Goal: Contribute content

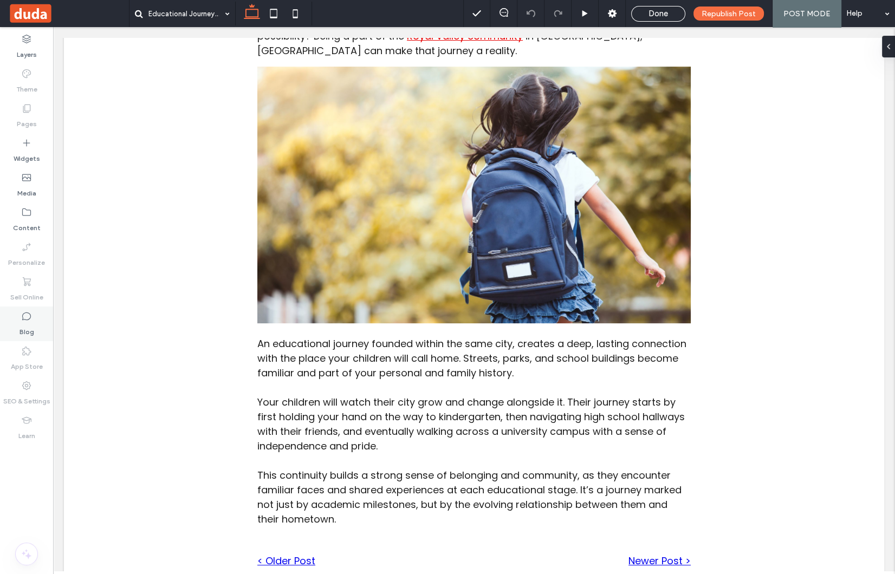
click at [30, 322] on label "Blog" at bounding box center [26, 329] width 15 height 15
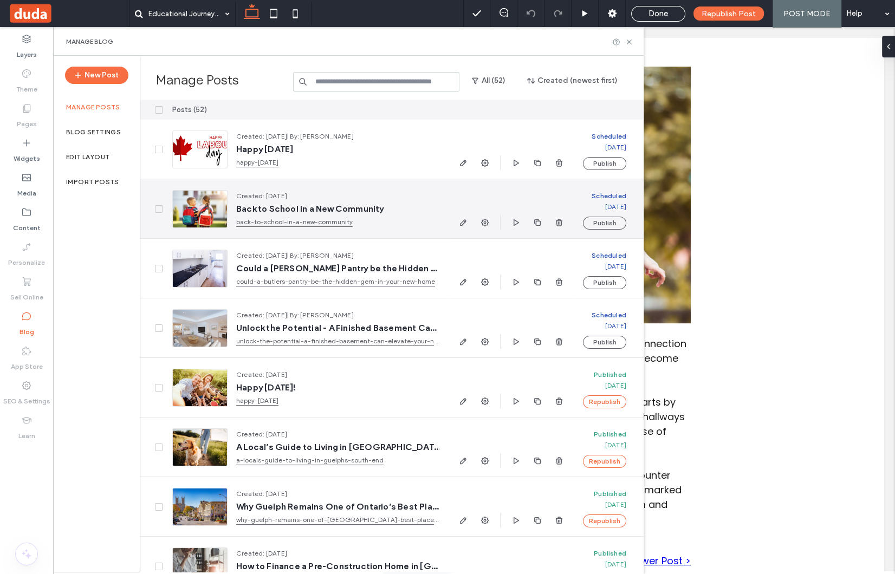
click at [187, 215] on div at bounding box center [199, 209] width 55 height 38
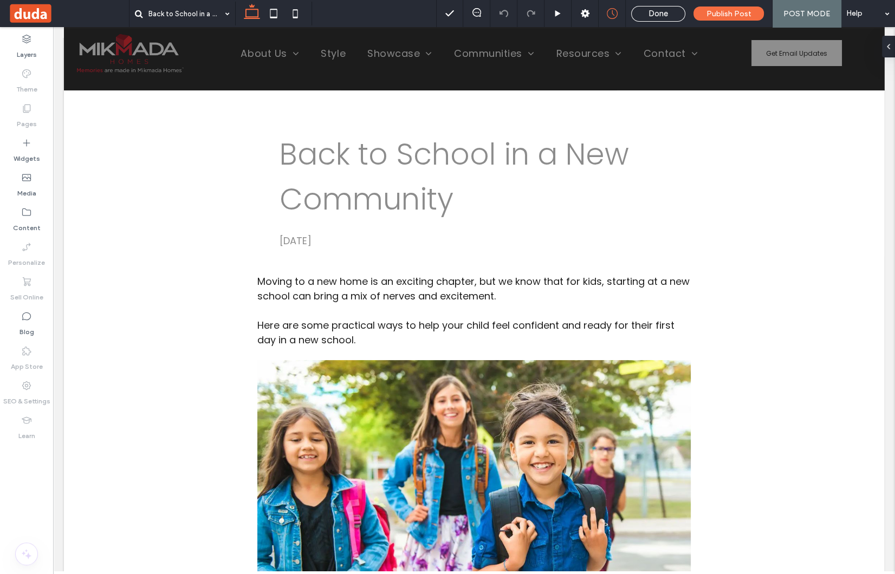
scroll to position [23, 0]
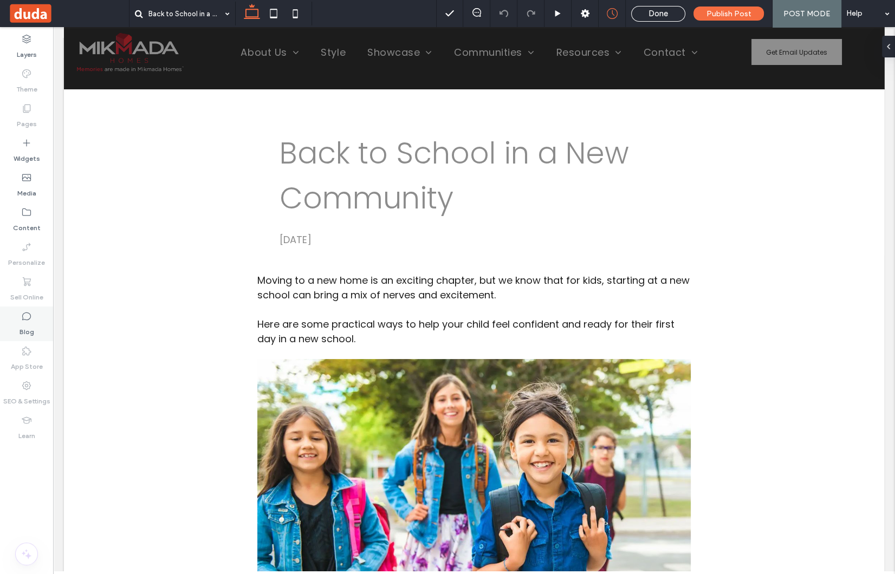
click at [26, 320] on use at bounding box center [26, 317] width 9 height 8
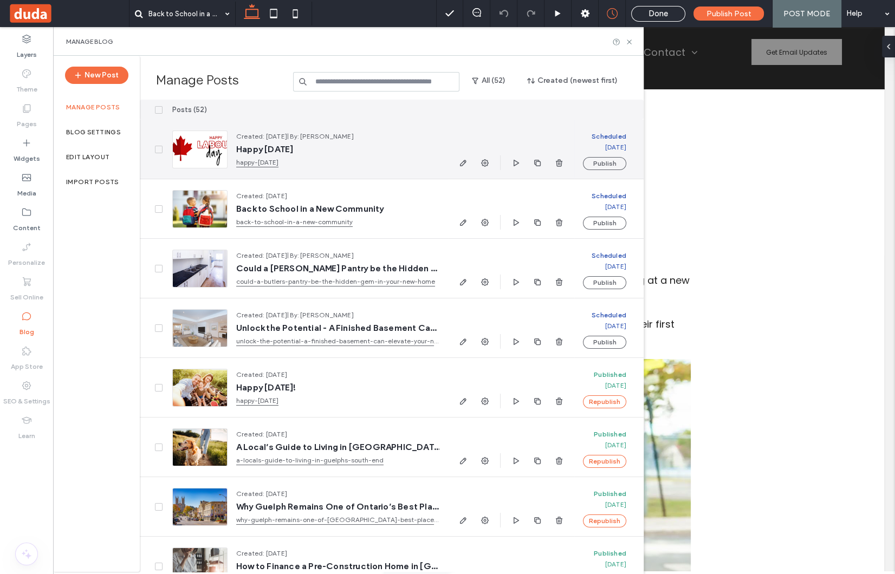
click at [207, 157] on div at bounding box center [199, 150] width 55 height 38
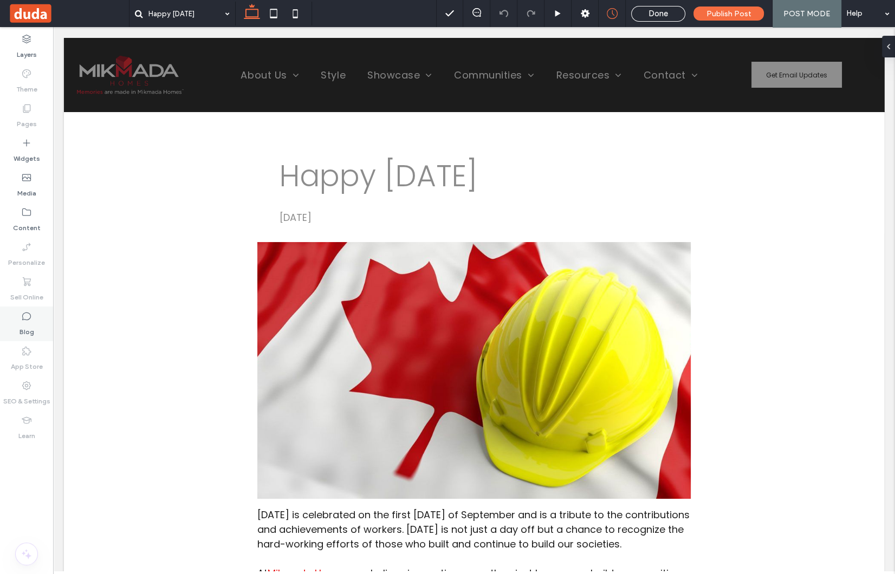
click at [24, 316] on icon at bounding box center [26, 316] width 11 height 11
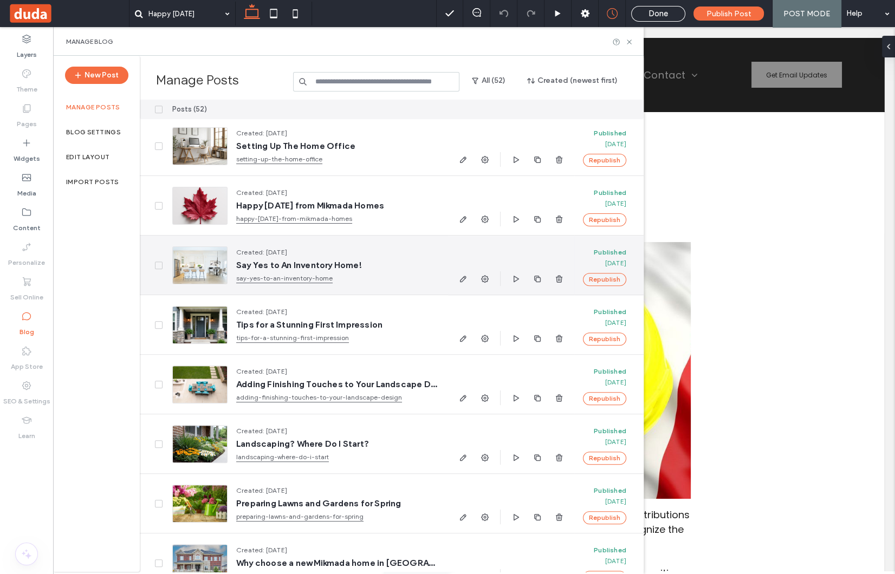
scroll to position [873, 0]
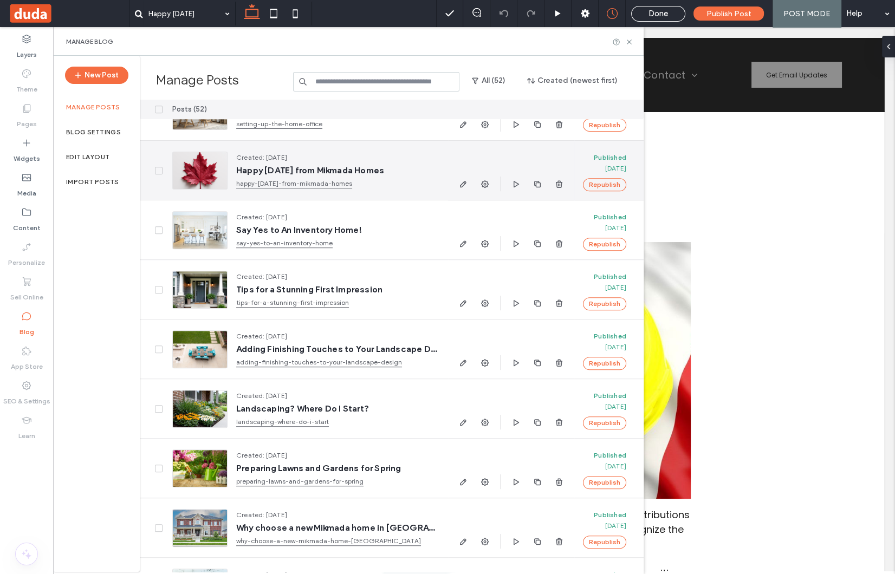
click at [217, 172] on div at bounding box center [199, 171] width 55 height 38
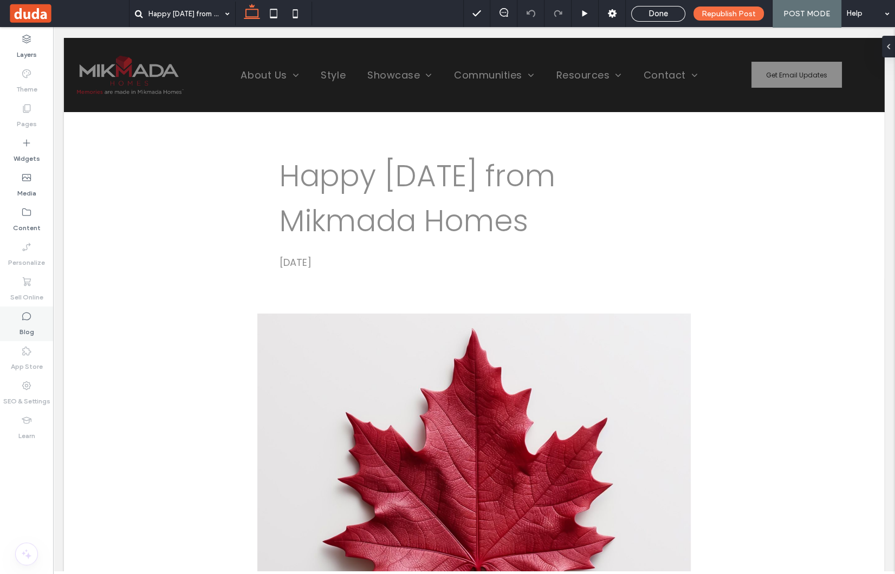
click at [20, 318] on div "Blog" at bounding box center [26, 324] width 53 height 35
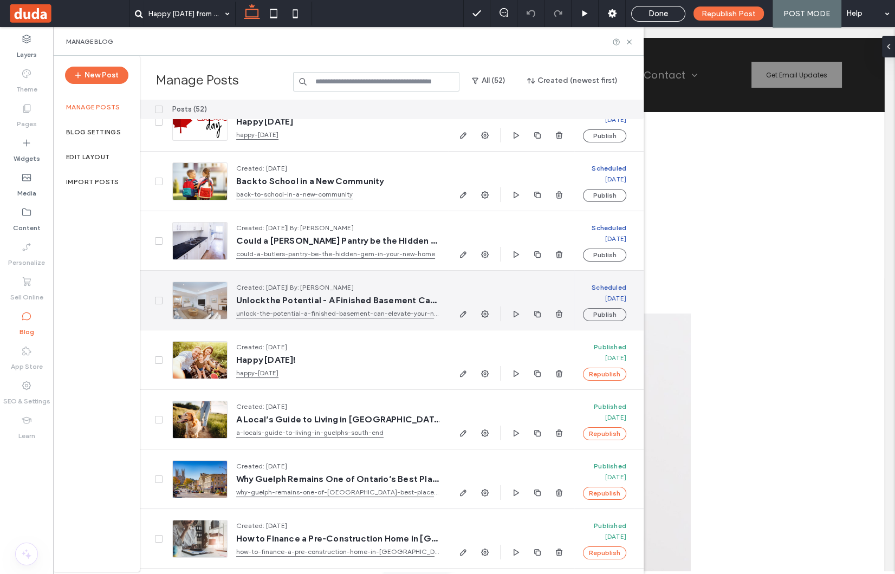
scroll to position [191, 0]
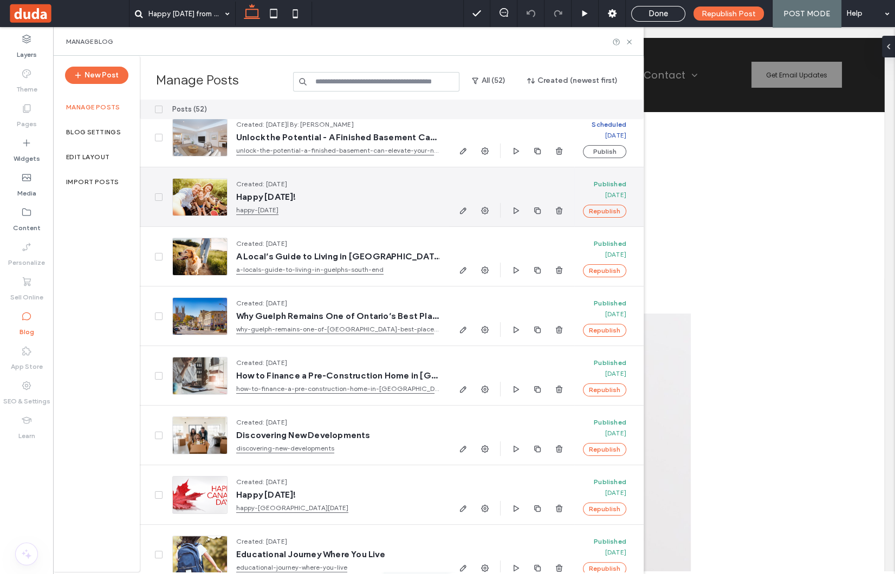
click at [191, 201] on div at bounding box center [199, 197] width 55 height 38
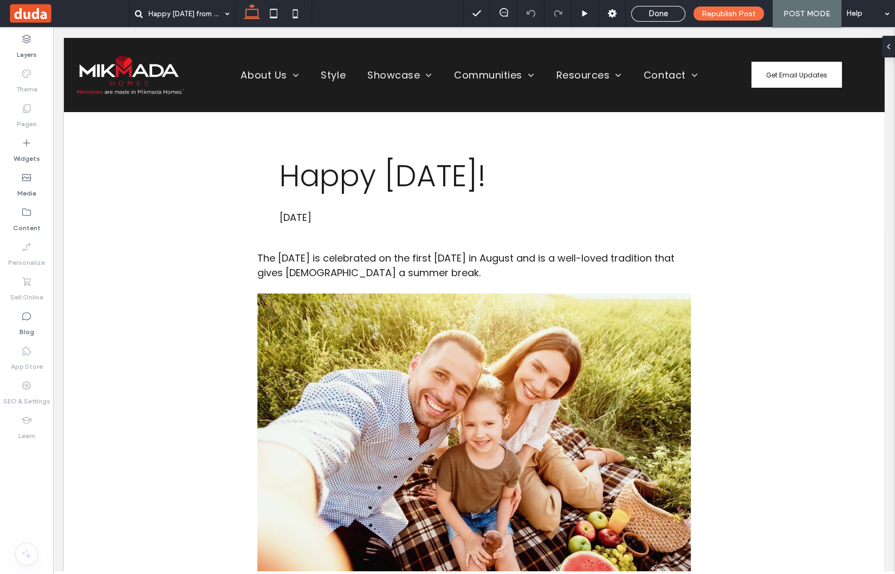
scroll to position [0, 0]
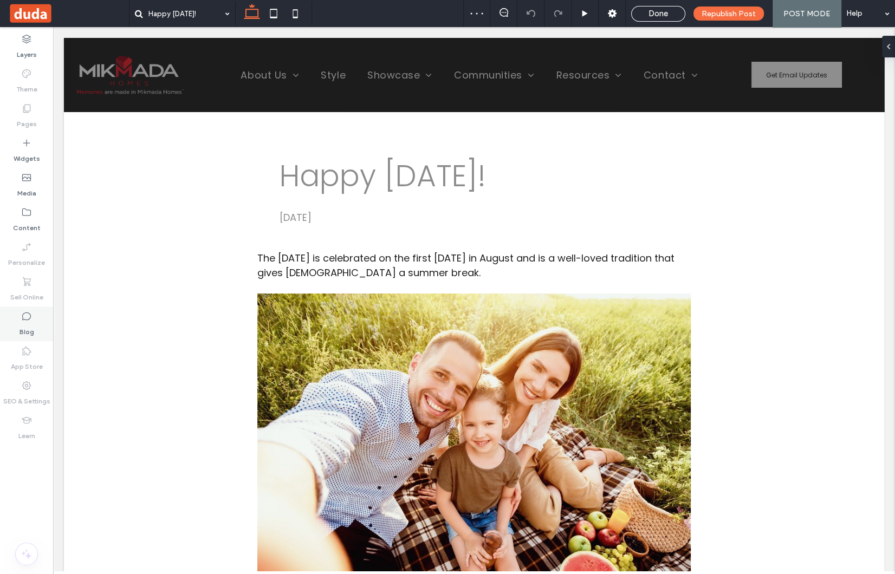
click at [25, 320] on icon at bounding box center [26, 316] width 11 height 11
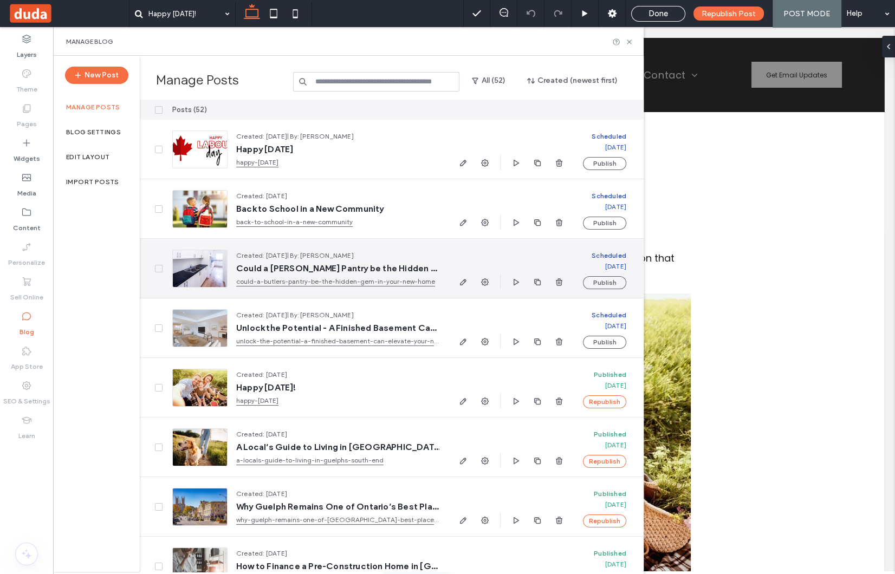
click at [268, 270] on span "Could a Butler’s Pantry be the Hidden Gem in Your New Home?" at bounding box center [337, 268] width 203 height 11
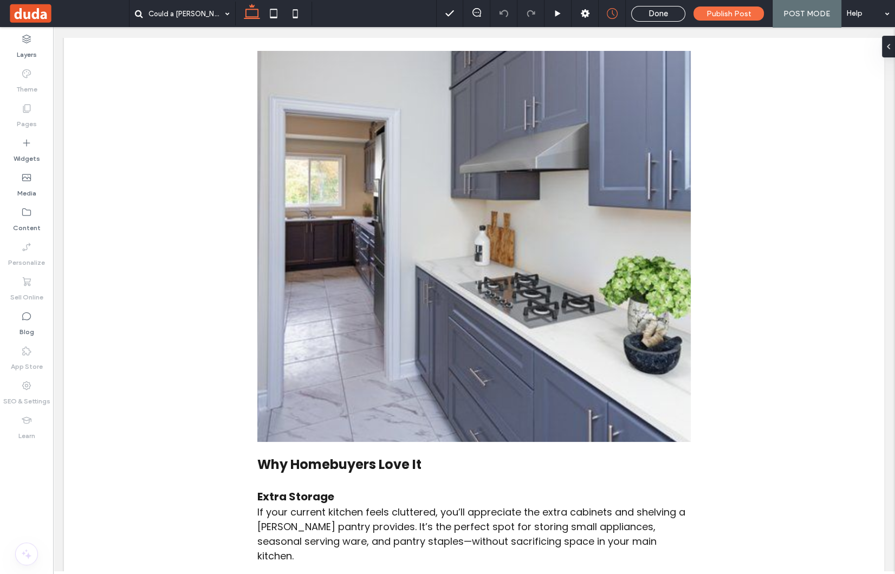
scroll to position [450, 0]
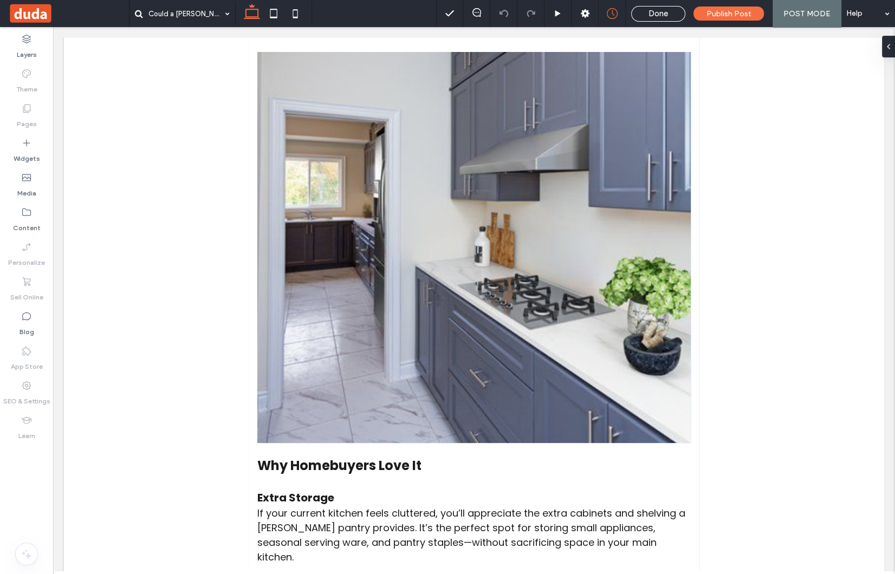
click at [439, 221] on img at bounding box center [473, 247] width 433 height 391
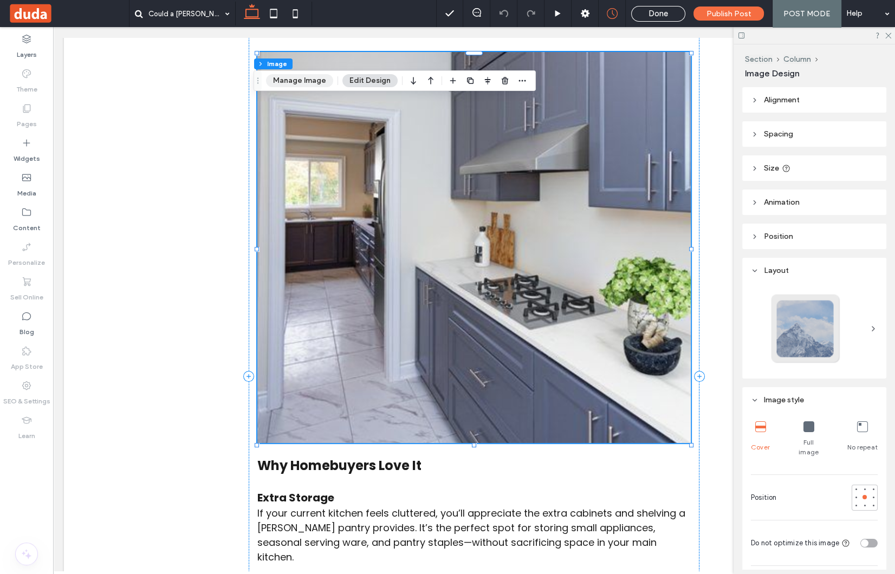
drag, startPoint x: 298, startPoint y: 81, endPoint x: 244, endPoint y: 73, distance: 54.2
click at [298, 81] on button "Manage Image" at bounding box center [299, 80] width 67 height 13
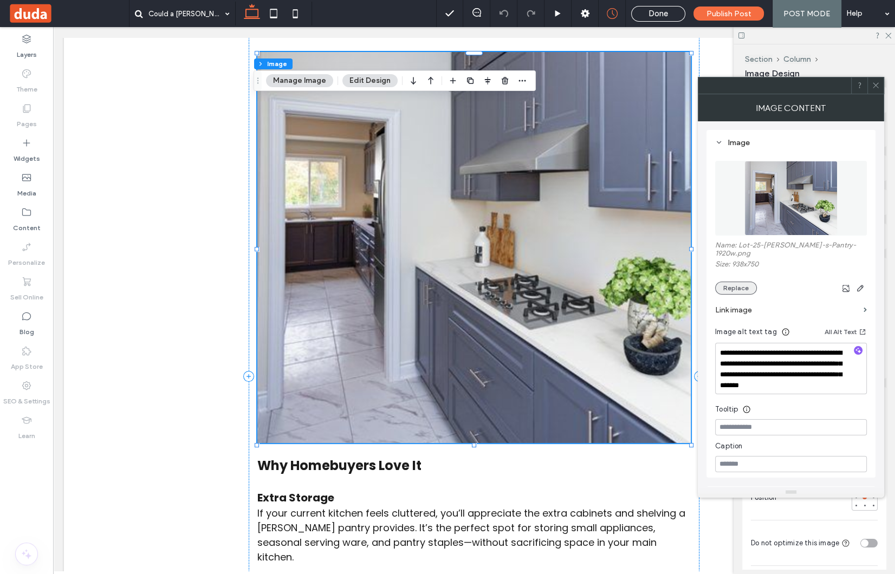
click at [729, 283] on button "Replace" at bounding box center [736, 288] width 42 height 13
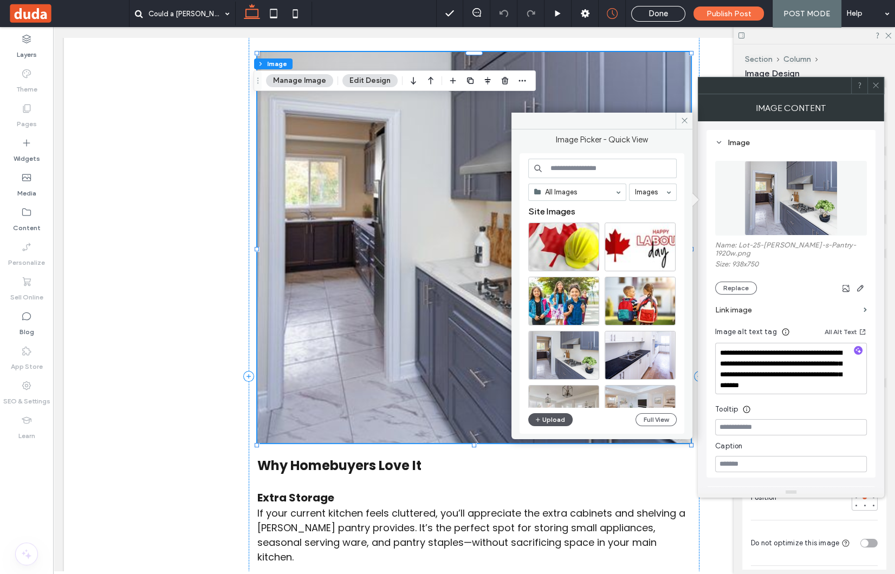
click at [555, 416] on button "Upload" at bounding box center [550, 419] width 44 height 13
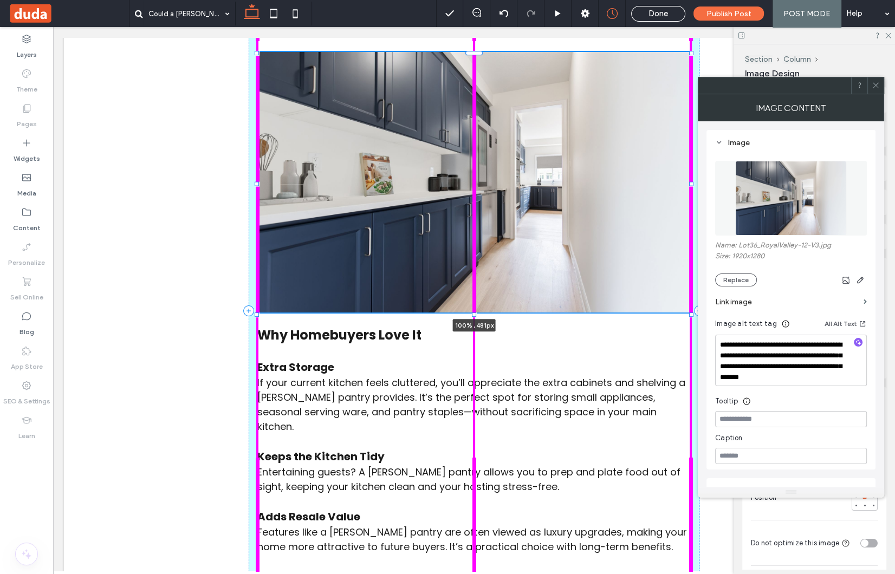
drag, startPoint x: 469, startPoint y: 444, endPoint x: 484, endPoint y: 314, distance: 131.3
click at [258, 54] on div at bounding box center [257, 54] width 1 height 1
type input "***"
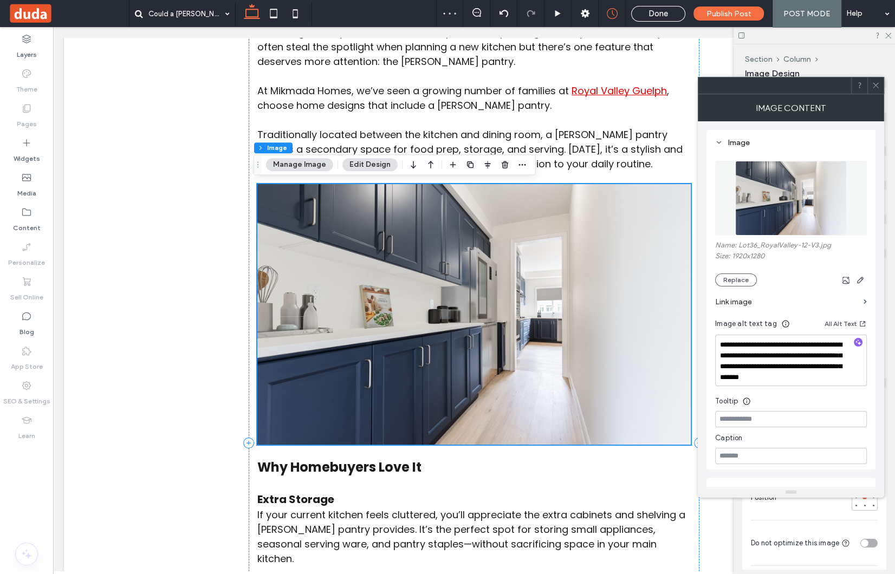
scroll to position [320, 0]
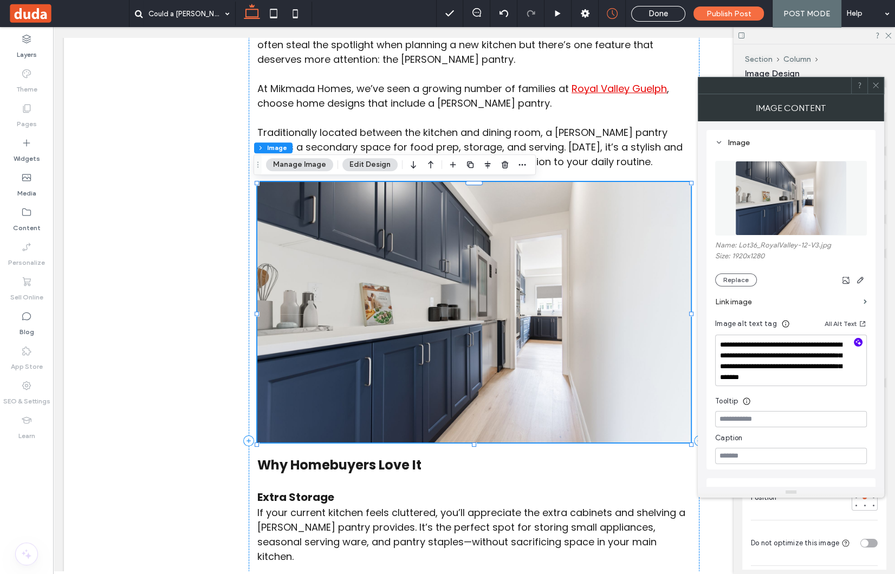
click at [855, 346] on icon "button" at bounding box center [858, 343] width 8 height 8
drag, startPoint x: 725, startPoint y: 345, endPoint x: 754, endPoint y: 347, distance: 29.3
click at [754, 347] on textarea "**********" at bounding box center [791, 361] width 152 height 52
drag, startPoint x: 720, startPoint y: 345, endPoint x: 792, endPoint y: 344, distance: 72.0
click at [792, 346] on textarea "**********" at bounding box center [791, 361] width 152 height 52
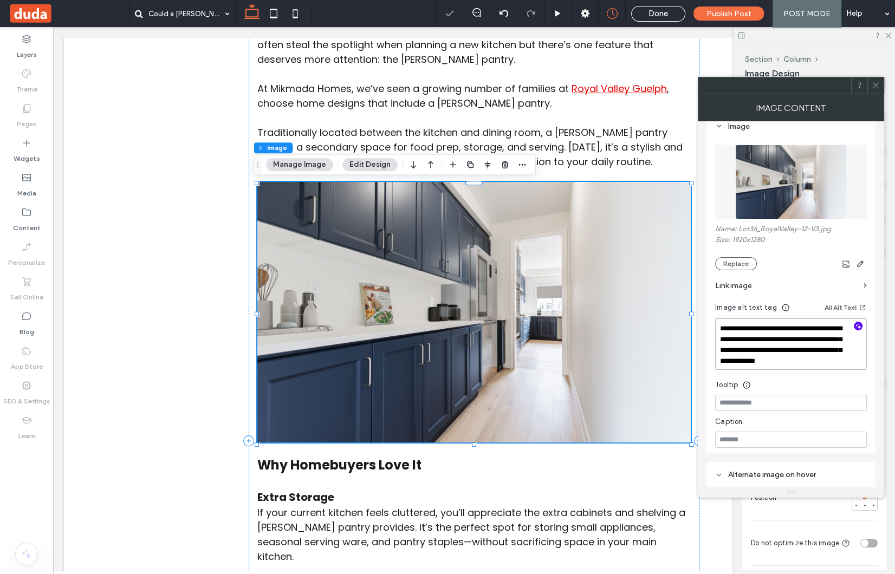
scroll to position [17, 0]
drag, startPoint x: 808, startPoint y: 350, endPoint x: 850, endPoint y: 362, distance: 43.9
click at [850, 362] on textarea "**********" at bounding box center [791, 343] width 152 height 52
type textarea "**********"
click at [785, 403] on input at bounding box center [791, 401] width 152 height 16
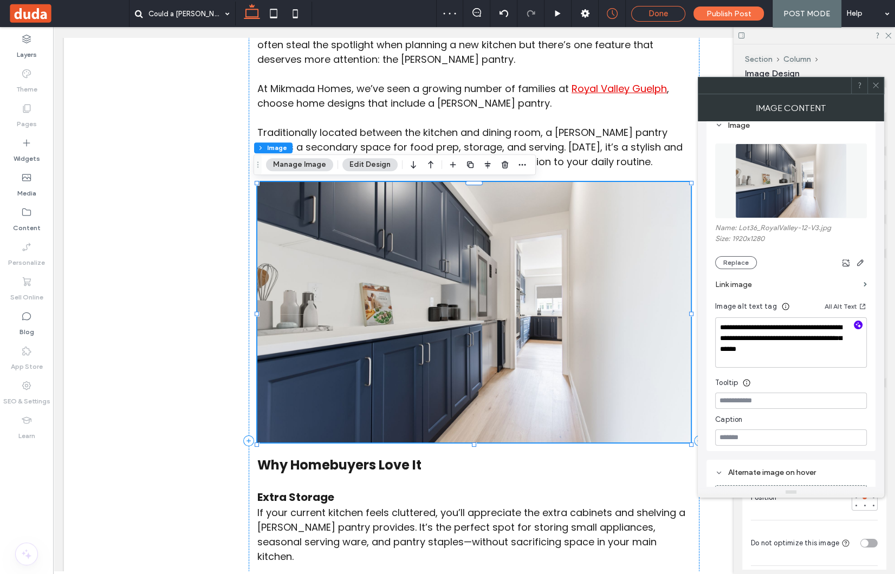
click at [659, 8] on div "Done" at bounding box center [658, 14] width 54 height 16
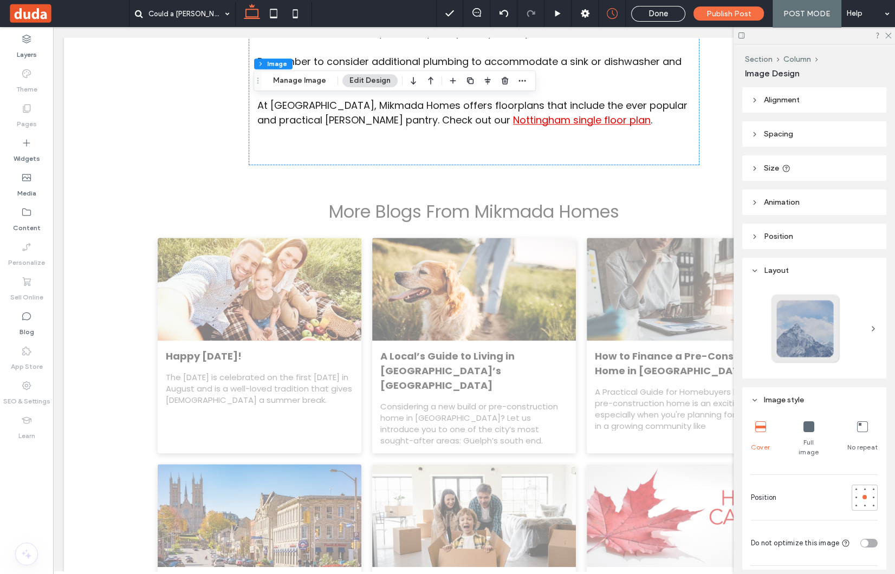
scroll to position [0, 0]
